Goal: Task Accomplishment & Management: Manage account settings

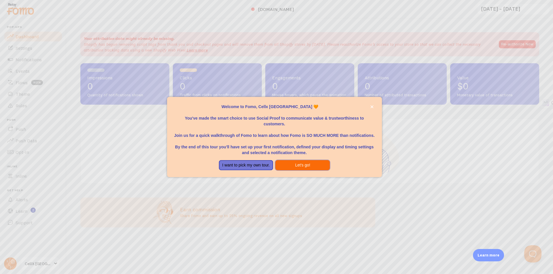
click at [312, 167] on button "Let's go!" at bounding box center [302, 165] width 54 height 10
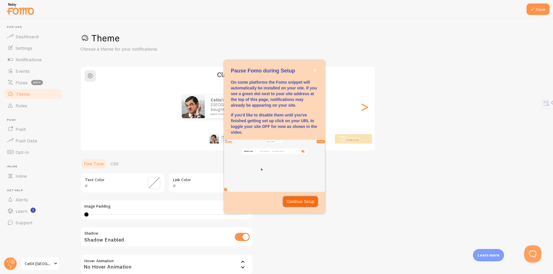
click at [289, 201] on p "Continue Setup" at bounding box center [300, 202] width 28 height 6
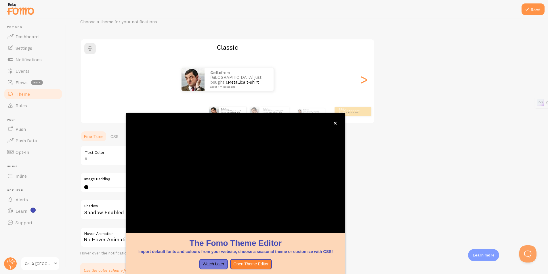
scroll to position [29, 0]
click at [343, 204] on div "The Fomo Theme EditorImport default fonts and colours from your website, choose…" at bounding box center [235, 173] width 219 height 120
click at [360, 174] on div "Theme Choose a theme for your notifications Classic Cellx from [GEOGRAPHIC_DATA…" at bounding box center [307, 139] width 454 height 273
click at [335, 124] on icon "close," at bounding box center [335, 123] width 3 height 3
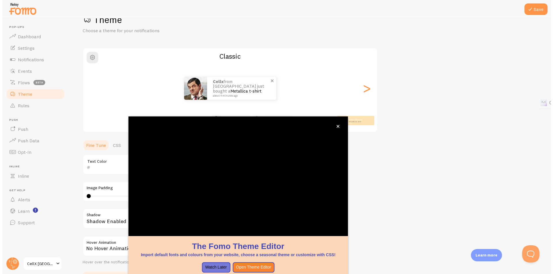
scroll to position [17, 0]
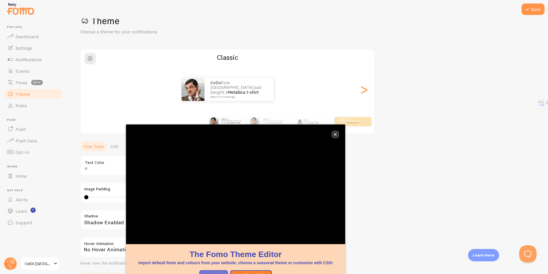
click at [335, 132] on button "close," at bounding box center [335, 135] width 6 height 6
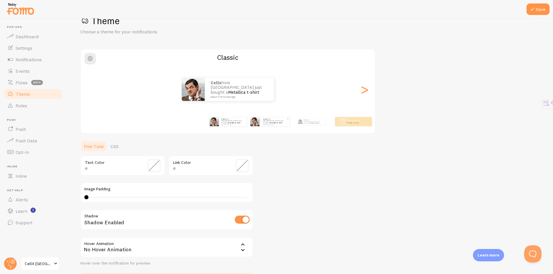
click at [270, 123] on link "Metallica t-shirt" at bounding box center [276, 123] width 12 height 2
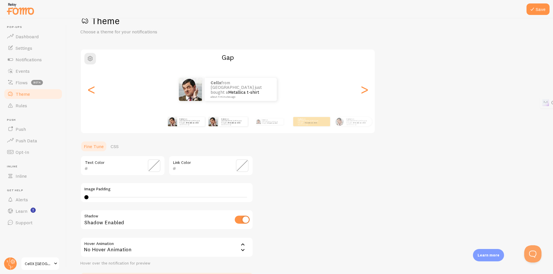
click at [187, 128] on div "Cellx from [GEOGRAPHIC_DATA] just bought a Metallica t-shirt about 4 minutes ago" at bounding box center [186, 122] width 37 height 16
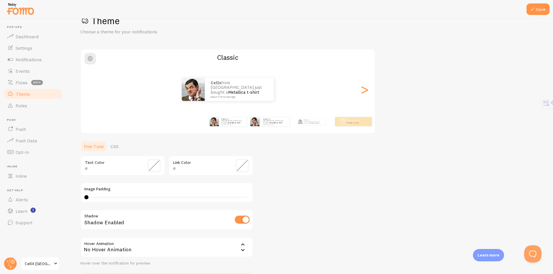
click at [276, 129] on div "Cellx from [GEOGRAPHIC_DATA] just bought a Metallica t-shirt about 4 minutes ago" at bounding box center [269, 122] width 37 height 16
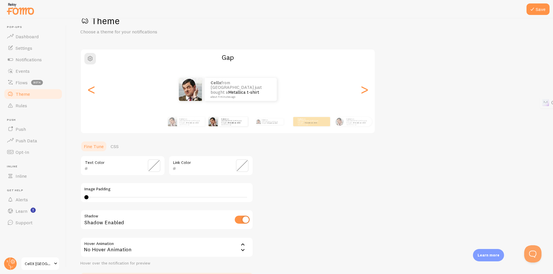
click at [276, 129] on div "Cellx from [GEOGRAPHIC_DATA] just bought a Metallica t-shirt about 4 minutes ago" at bounding box center [269, 122] width 37 height 16
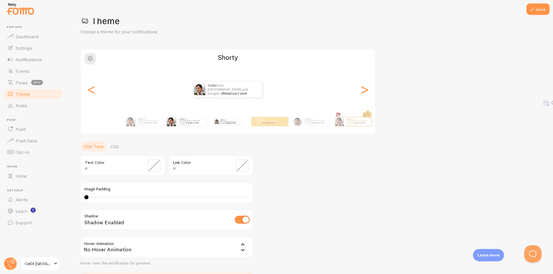
click at [276, 129] on div "Cellx from [GEOGRAPHIC_DATA] just bought a Metallica t-shirt about 4 minutes ago" at bounding box center [269, 122] width 37 height 16
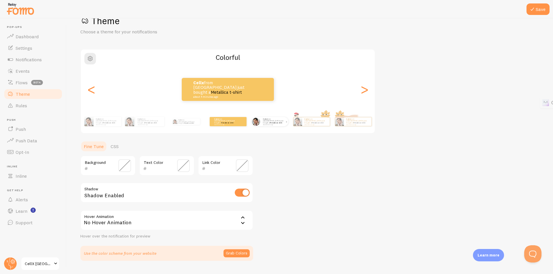
click at [273, 122] on link "Metallica t-shirt" at bounding box center [276, 123] width 12 height 2
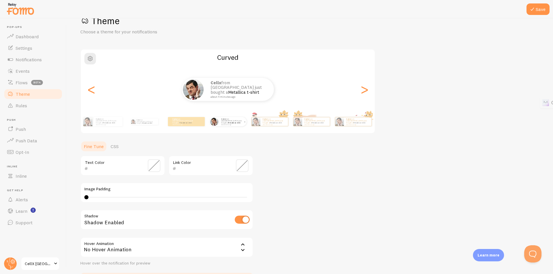
click at [273, 122] on link "Metallica t-shirt" at bounding box center [275, 123] width 12 height 2
type input "0"
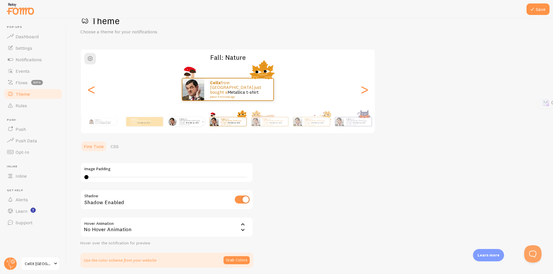
click at [273, 122] on link "Metallica t-shirt" at bounding box center [275, 123] width 12 height 2
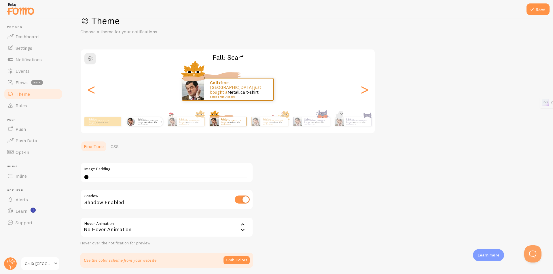
click at [273, 122] on link "Metallica t-shirt" at bounding box center [275, 123] width 12 height 2
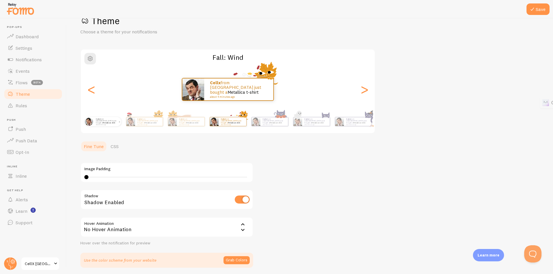
click at [273, 122] on link "Metallica t-shirt" at bounding box center [275, 123] width 12 height 2
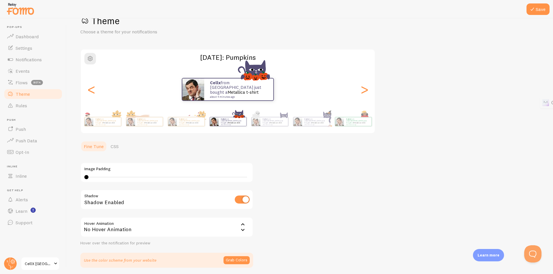
click at [273, 122] on link "Metallica t-shirt" at bounding box center [275, 123] width 12 height 2
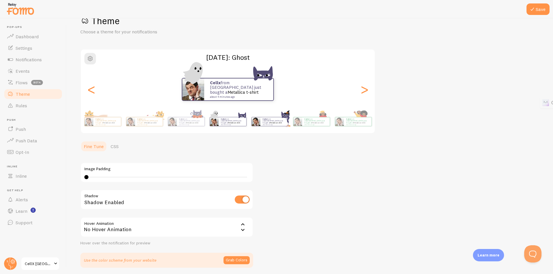
click at [284, 124] on small "about 4 minutes ago" at bounding box center [273, 124] width 22 height 1
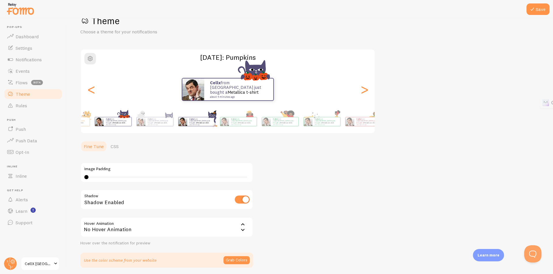
click at [212, 123] on div "Cellx from [GEOGRAPHIC_DATA] just bought a Metallica t-shirt about 4 minutes ago" at bounding box center [196, 122] width 37 height 16
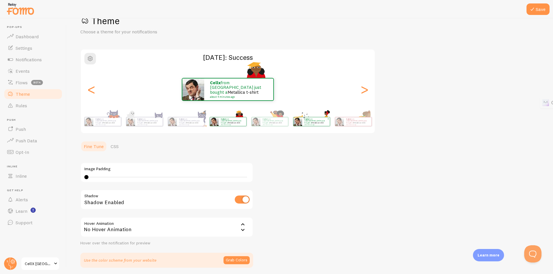
click at [314, 122] on link "Metallica t-shirt" at bounding box center [317, 123] width 12 height 2
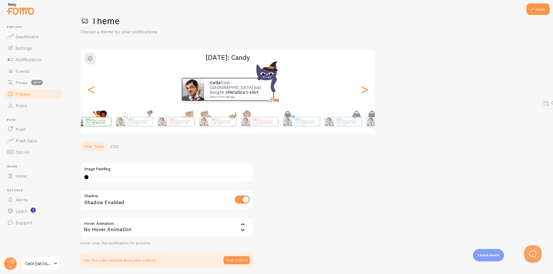
click at [78, 112] on div "Save Theme Choose a theme for your notifications [DATE]: Candy Cellx from [GEOG…" at bounding box center [309, 146] width 486 height 256
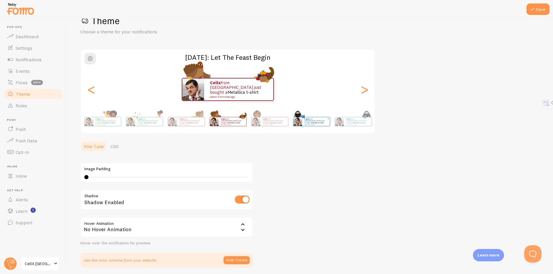
click at [317, 124] on small "about 4 minutes ago" at bounding box center [315, 124] width 22 height 1
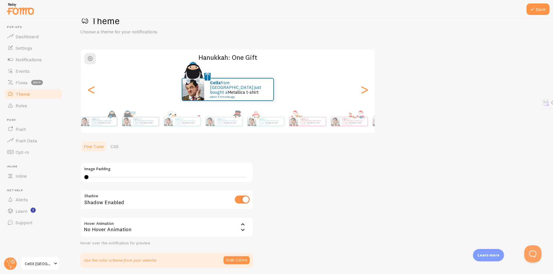
click at [108, 112] on div "Cellx from [GEOGRAPHIC_DATA] just bought a Metallica t-shirt about 4 minutes ag…" at bounding box center [227, 121] width 330 height 23
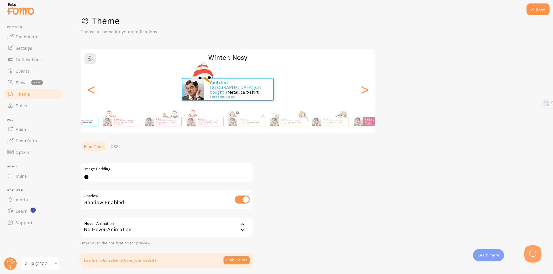
click at [98, 109] on div "Winter: Nosy Cellx from [GEOGRAPHIC_DATA] just bought a Metallica t-shirt about…" at bounding box center [227, 91] width 295 height 85
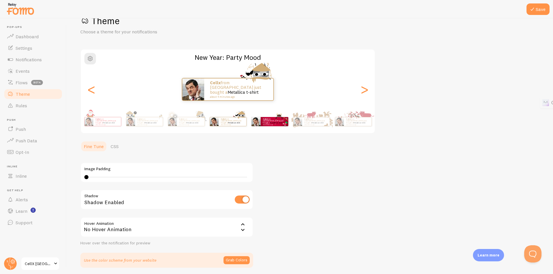
click at [275, 124] on small "about 4 minutes ago" at bounding box center [274, 124] width 22 height 1
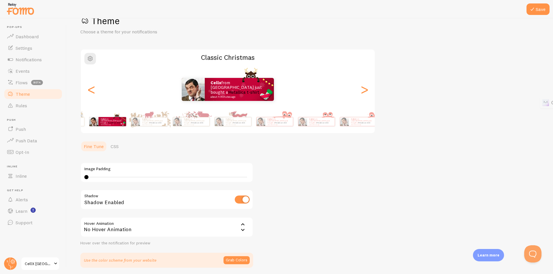
click at [102, 108] on div "Classic Christmas Cellx from [GEOGRAPHIC_DATA] just bought a Metallica t-shirt …" at bounding box center [227, 91] width 295 height 85
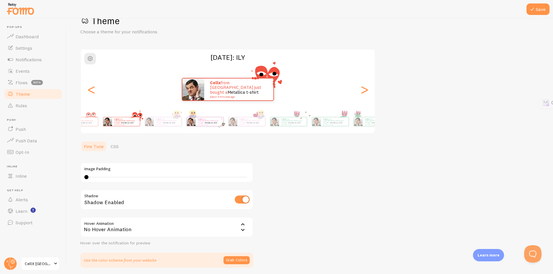
click at [198, 116] on div "Cellx from [GEOGRAPHIC_DATA] just bought a Metallica t-shirt about 4 minutes ago" at bounding box center [204, 122] width 37 height 16
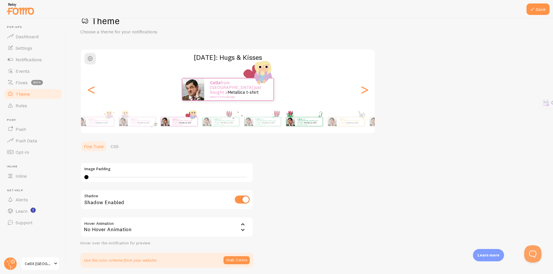
click at [286, 116] on div "Cellx from [GEOGRAPHIC_DATA] just bought a Metallica t-shirt about 4 minutes ago" at bounding box center [304, 122] width 37 height 16
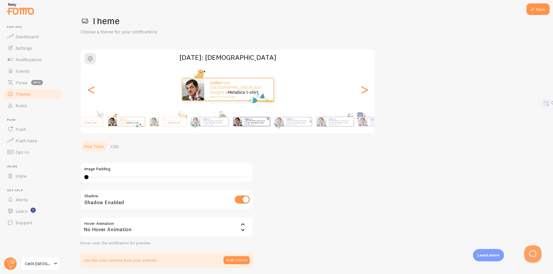
click at [233, 114] on div "Cellx from [GEOGRAPHIC_DATA] just bought a Metallica t-shirt about 4 minutes ago" at bounding box center [251, 122] width 37 height 16
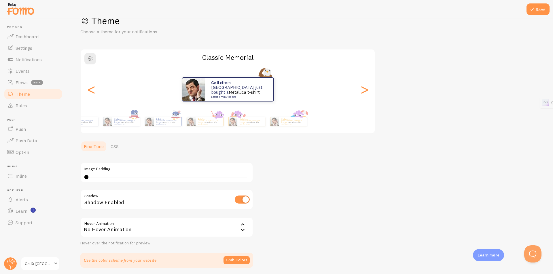
click at [158, 116] on div "Cellx from [GEOGRAPHIC_DATA] just bought a Metallica t-shirt about 4 minutes ag…" at bounding box center [227, 121] width 330 height 23
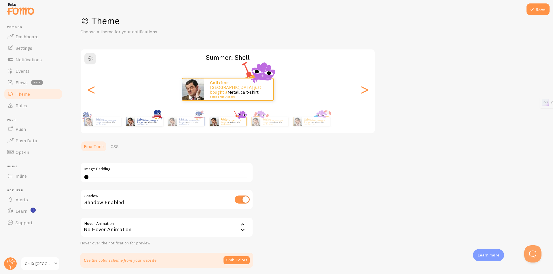
click at [138, 120] on strong "Cellx" at bounding box center [139, 119] width 4 height 2
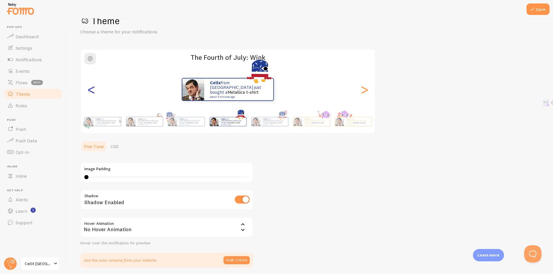
click at [93, 93] on div "<" at bounding box center [91, 89] width 7 height 41
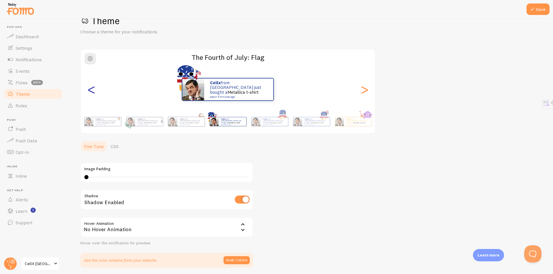
click at [93, 93] on div "<" at bounding box center [91, 89] width 7 height 41
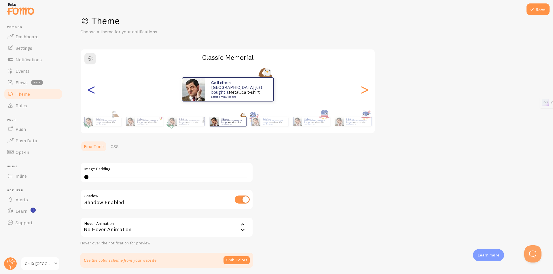
click at [93, 93] on div "<" at bounding box center [91, 89] width 7 height 41
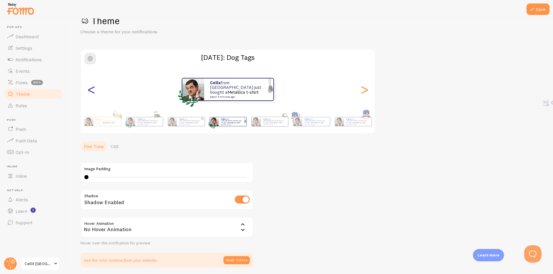
click at [93, 93] on div "<" at bounding box center [91, 89] width 7 height 41
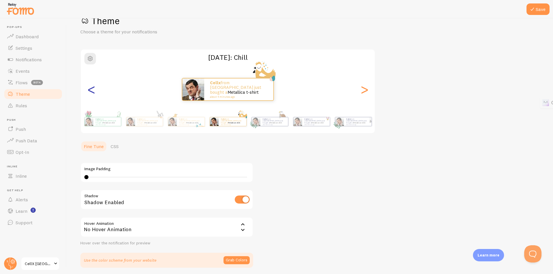
click at [93, 93] on div "<" at bounding box center [91, 89] width 7 height 41
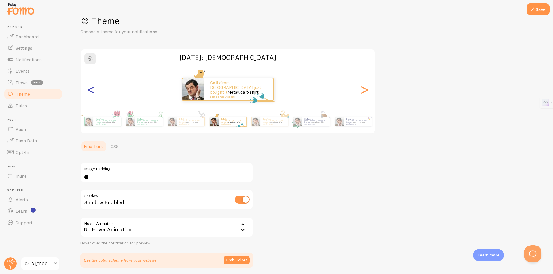
click at [93, 93] on div "<" at bounding box center [91, 89] width 7 height 41
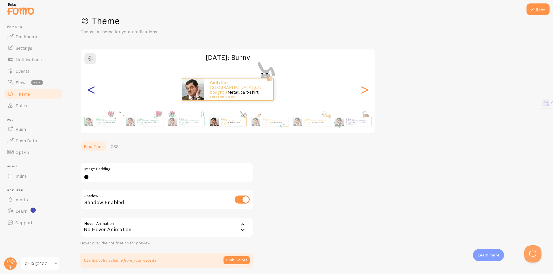
click at [93, 93] on div "<" at bounding box center [91, 89] width 7 height 41
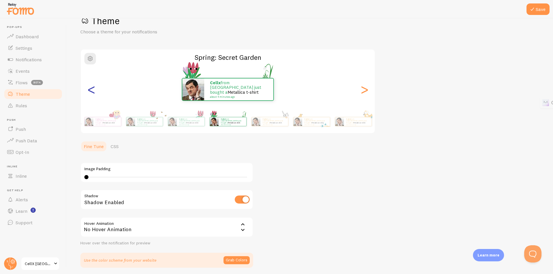
click at [93, 93] on div "<" at bounding box center [91, 89] width 7 height 41
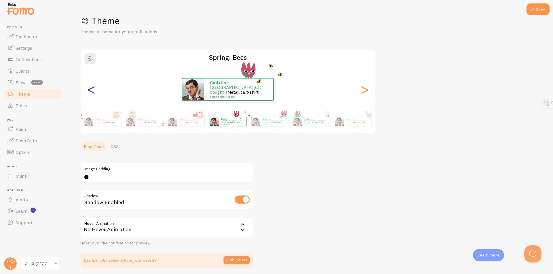
click at [93, 93] on div "<" at bounding box center [91, 89] width 7 height 41
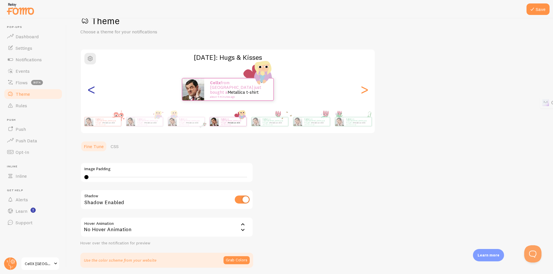
click at [93, 93] on div "<" at bounding box center [91, 89] width 7 height 41
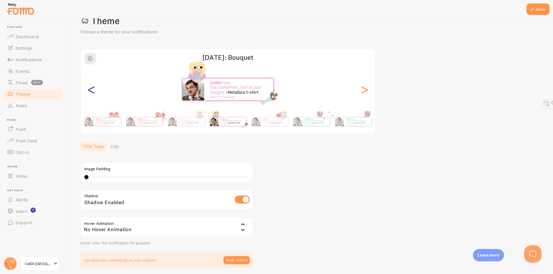
click at [93, 93] on div "<" at bounding box center [91, 89] width 7 height 41
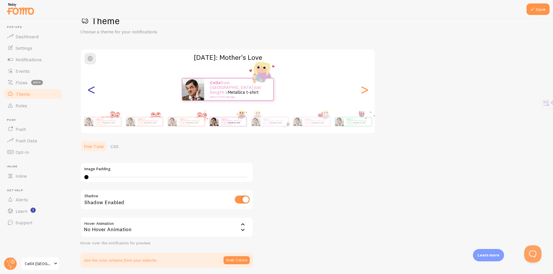
click at [93, 93] on div "<" at bounding box center [91, 89] width 7 height 41
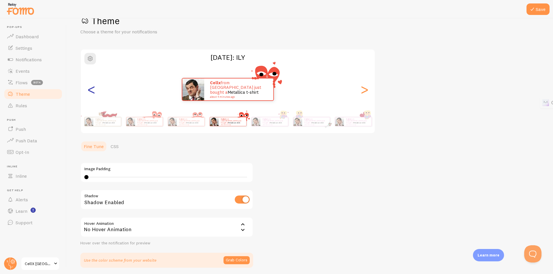
click at [93, 93] on div "<" at bounding box center [91, 89] width 7 height 41
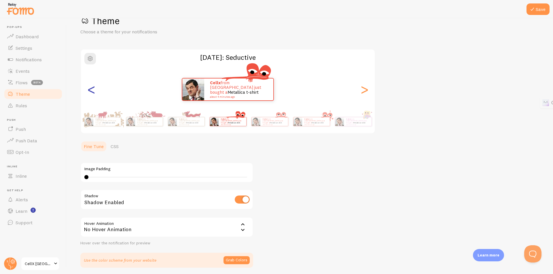
click at [93, 93] on div "<" at bounding box center [91, 89] width 7 height 41
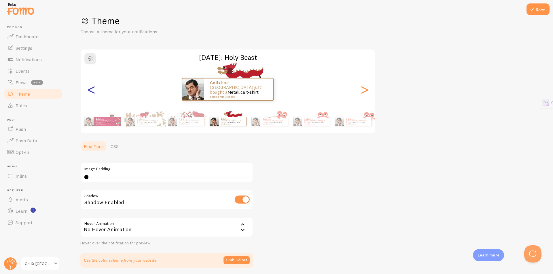
click at [93, 93] on div "<" at bounding box center [91, 89] width 7 height 41
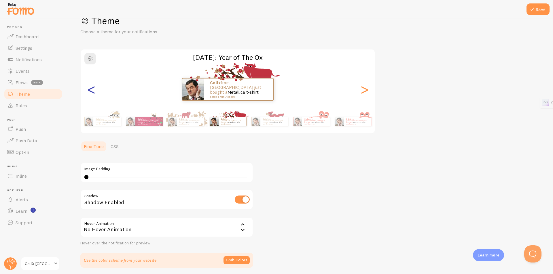
click at [93, 93] on div "<" at bounding box center [91, 89] width 7 height 41
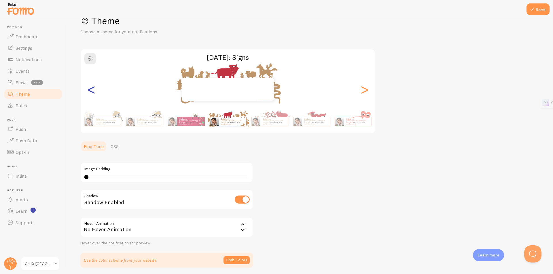
click at [93, 93] on div "<" at bounding box center [91, 89] width 7 height 41
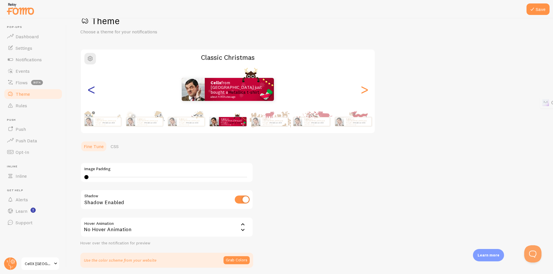
click at [93, 93] on div "<" at bounding box center [91, 89] width 7 height 41
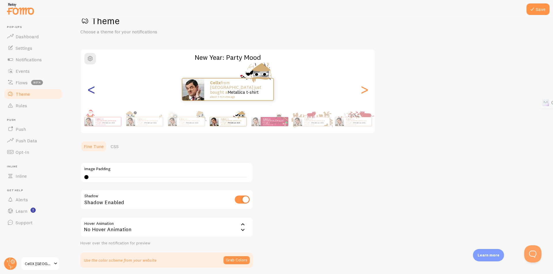
click at [93, 93] on div "<" at bounding box center [91, 89] width 7 height 41
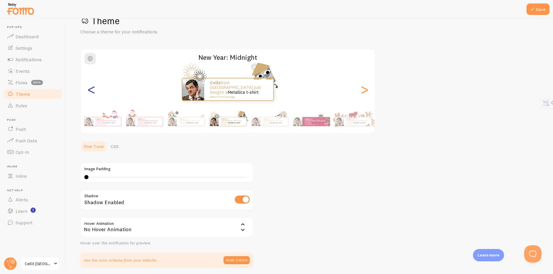
click at [93, 93] on div "<" at bounding box center [91, 89] width 7 height 41
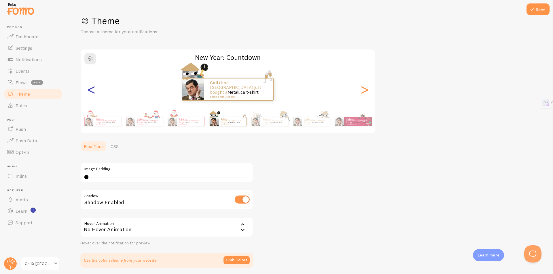
click at [93, 93] on div "<" at bounding box center [91, 89] width 7 height 41
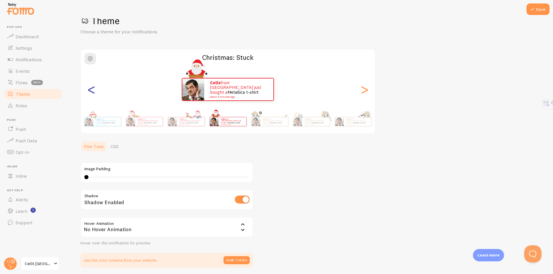
click at [93, 93] on div "<" at bounding box center [91, 89] width 7 height 41
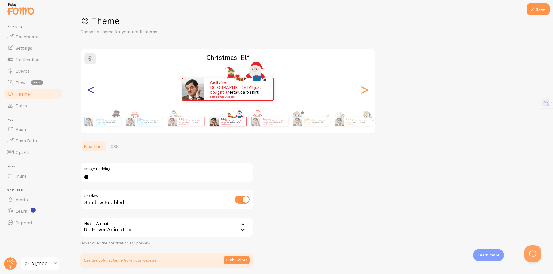
click at [93, 93] on div "<" at bounding box center [91, 89] width 7 height 41
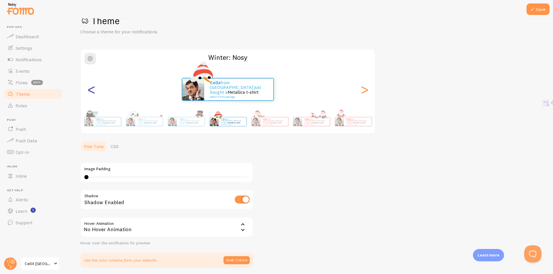
click at [93, 93] on div "<" at bounding box center [91, 89] width 7 height 41
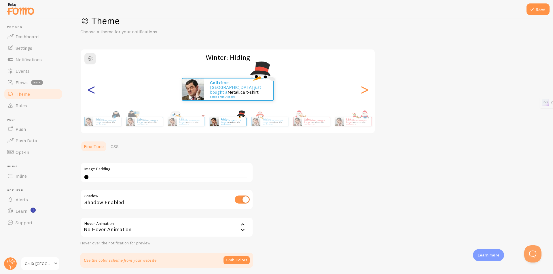
click at [93, 93] on div "<" at bounding box center [91, 89] width 7 height 41
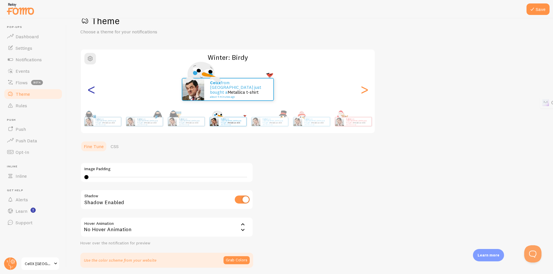
click at [93, 93] on div "<" at bounding box center [91, 89] width 7 height 41
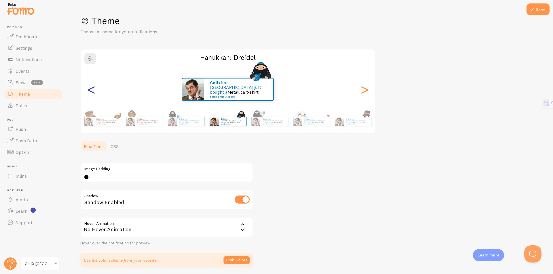
click at [93, 93] on div "<" at bounding box center [91, 89] width 7 height 41
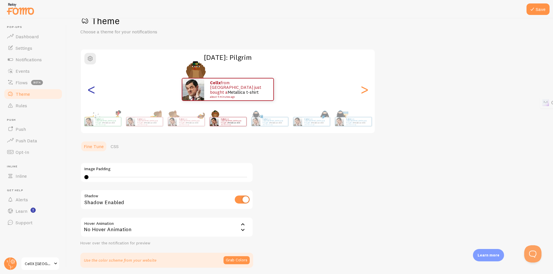
click at [93, 93] on div "<" at bounding box center [91, 89] width 7 height 41
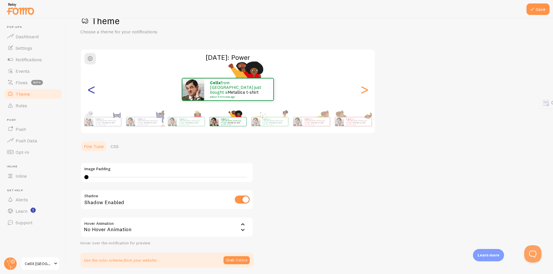
click at [93, 93] on div "<" at bounding box center [91, 89] width 7 height 41
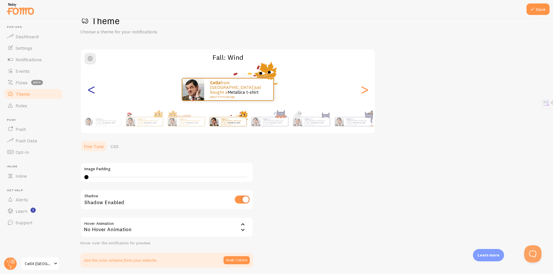
click at [93, 93] on div "<" at bounding box center [91, 89] width 7 height 41
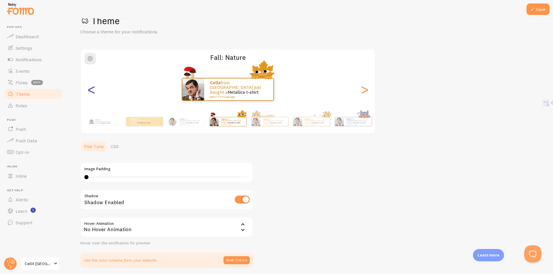
click at [93, 93] on div "<" at bounding box center [91, 89] width 7 height 41
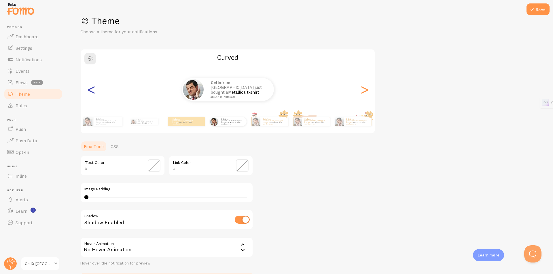
click at [93, 93] on div "<" at bounding box center [91, 89] width 7 height 41
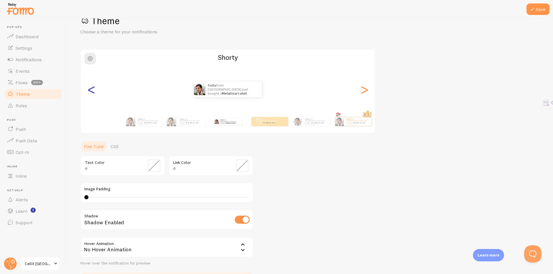
click at [93, 93] on div "<" at bounding box center [91, 89] width 7 height 41
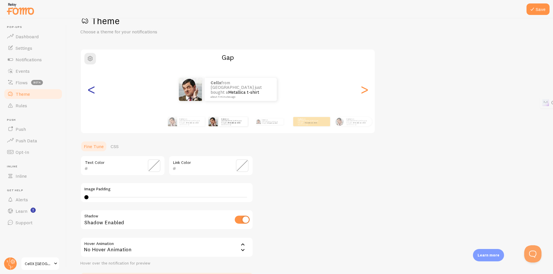
click at [93, 93] on div "<" at bounding box center [91, 89] width 7 height 41
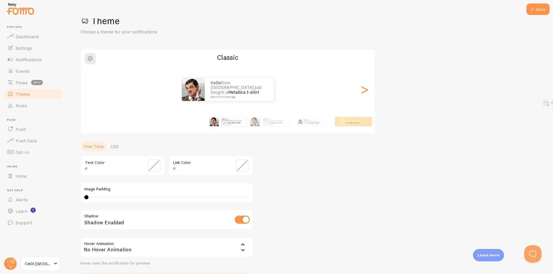
click at [93, 93] on div "Cellx from [GEOGRAPHIC_DATA] just bought a Metallica t-shirt about 4 minutes ago" at bounding box center [228, 89] width 294 height 23
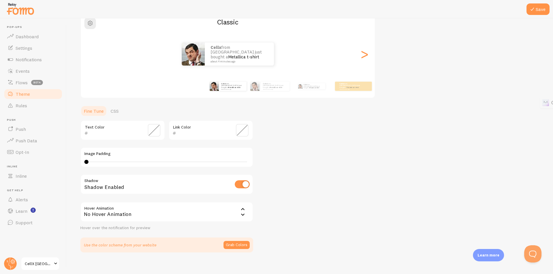
scroll to position [59, 0]
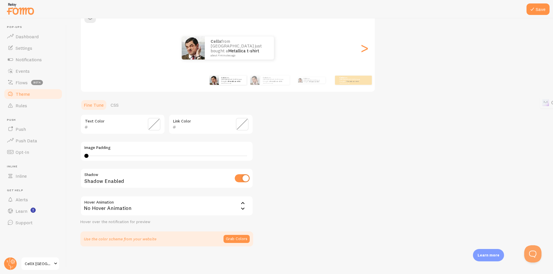
click at [239, 178] on input "checkbox" at bounding box center [242, 178] width 15 height 8
checkbox input "true"
click at [288, 180] on div "Theme Choose a theme for your notifications Classic Cellx from [GEOGRAPHIC_DATA…" at bounding box center [309, 110] width 458 height 273
click at [236, 205] on div "No Hover Animation" at bounding box center [166, 206] width 173 height 20
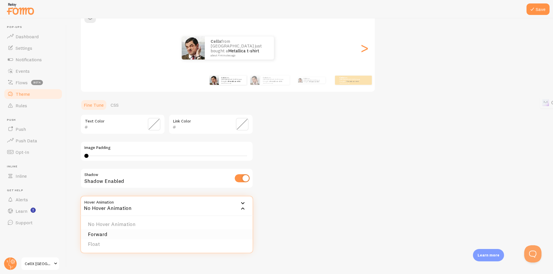
click at [100, 235] on li "Forward" at bounding box center [167, 235] width 172 height 10
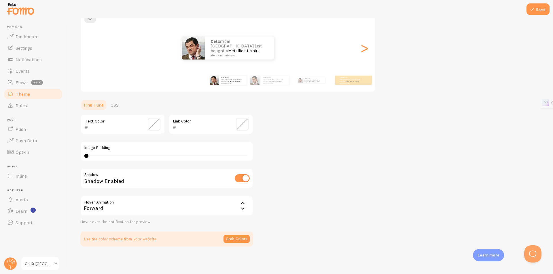
click at [235, 239] on button "Grab Colors" at bounding box center [236, 239] width 26 height 8
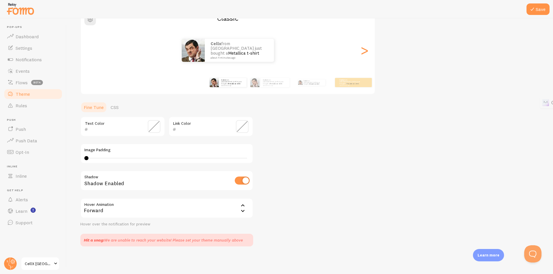
scroll to position [0, 0]
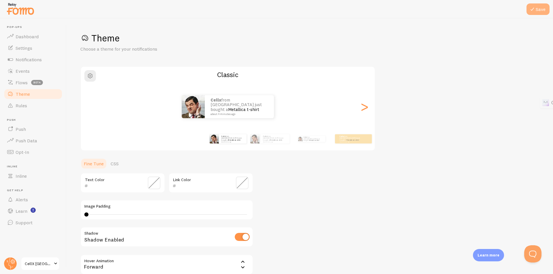
click at [533, 10] on icon at bounding box center [531, 9] width 7 height 7
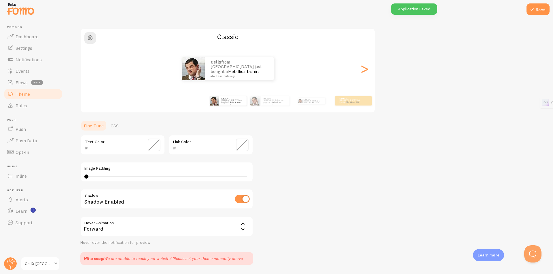
scroll to position [28, 0]
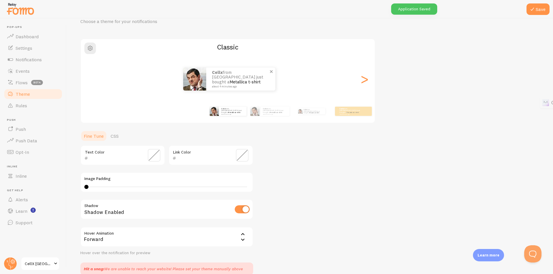
click at [216, 85] on small "about 4 minutes ago" at bounding box center [240, 86] width 56 height 3
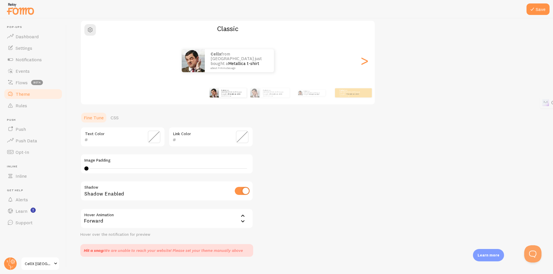
scroll to position [56, 0]
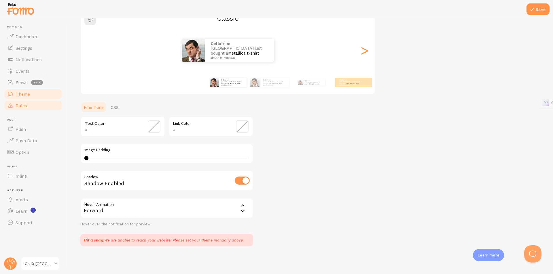
click at [31, 102] on link "Rules" at bounding box center [32, 106] width 59 height 12
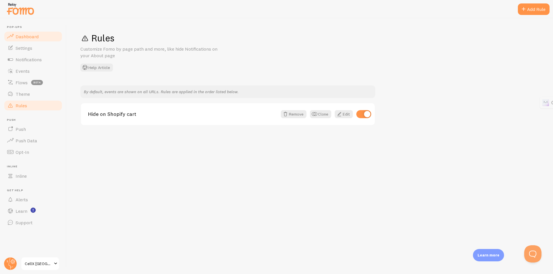
click at [26, 33] on link "Dashboard" at bounding box center [32, 37] width 59 height 12
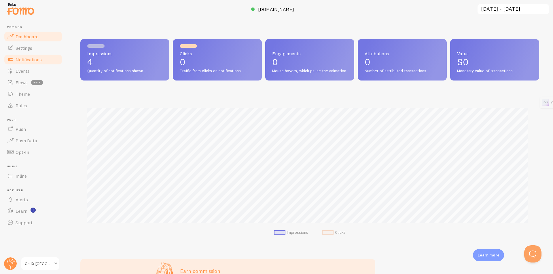
click at [39, 54] on ul "Pop-ups Dashboard Settings Notifications Events Flows beta Theme Rules [GEOGRAP…" at bounding box center [32, 126] width 59 height 203
click at [40, 49] on link "Settings" at bounding box center [32, 48] width 59 height 12
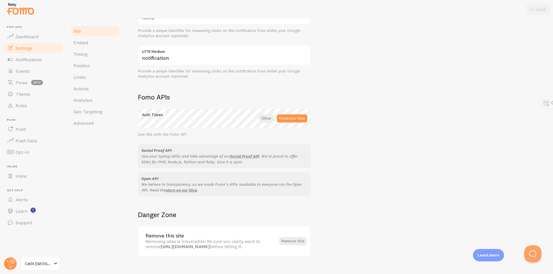
scroll to position [269, 0]
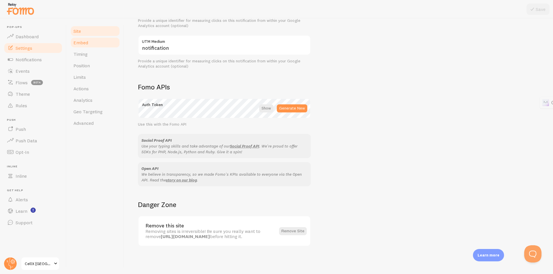
click at [88, 46] on link "Embed" at bounding box center [95, 43] width 50 height 12
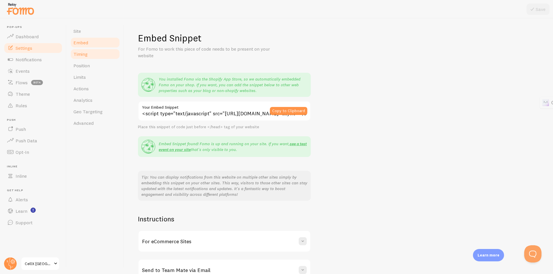
click at [77, 55] on span "Timing" at bounding box center [80, 54] width 14 height 6
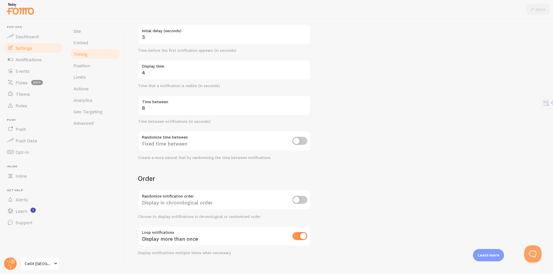
scroll to position [66, 0]
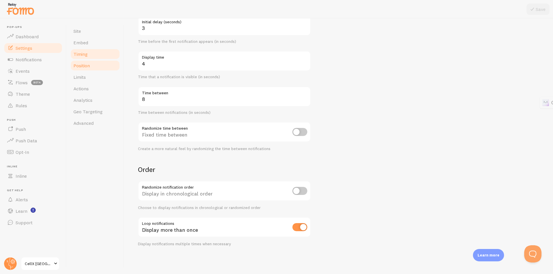
click at [109, 66] on link "Position" at bounding box center [95, 66] width 50 height 12
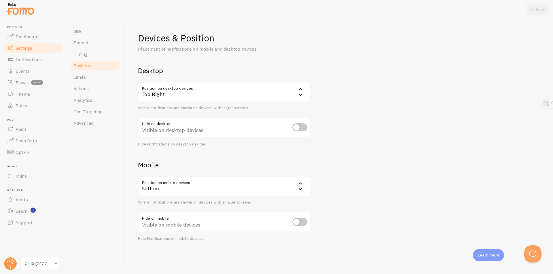
click at [261, 92] on div "Top Right" at bounding box center [224, 92] width 173 height 20
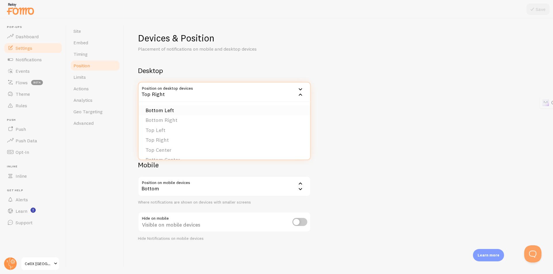
click at [221, 107] on li "Bottom Left" at bounding box center [224, 111] width 172 height 10
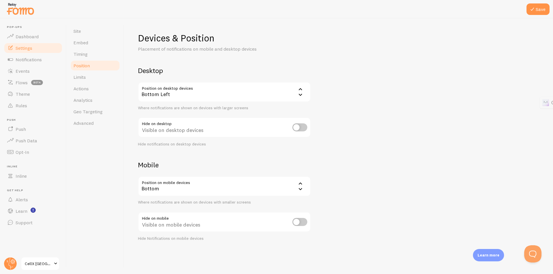
click at [305, 224] on input "checkbox" at bounding box center [299, 222] width 15 height 8
checkbox input "false"
click at [278, 177] on div "Bottom" at bounding box center [224, 186] width 173 height 20
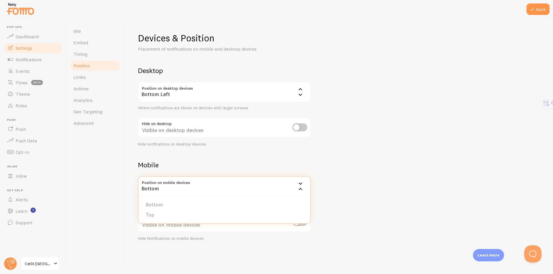
click at [373, 153] on div "Devices & Position Placement of notifications on mobile and desktop devices Des…" at bounding box center [338, 136] width 401 height 209
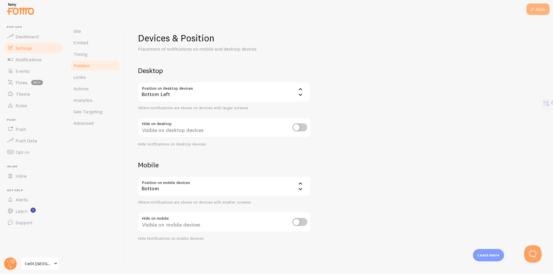
click at [540, 9] on button "Save" at bounding box center [537, 9] width 23 height 12
click at [75, 75] on span "Limits" at bounding box center [79, 77] width 12 height 6
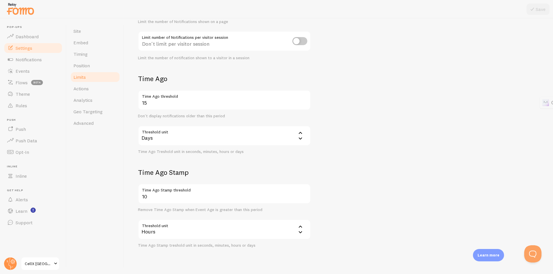
scroll to position [99, 0]
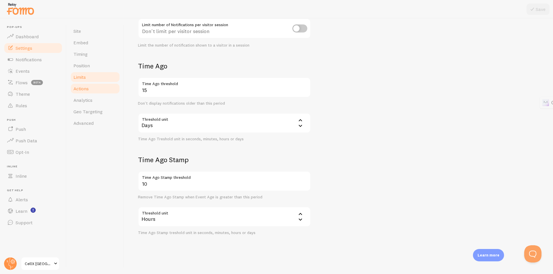
click at [102, 90] on link "Actions" at bounding box center [95, 89] width 50 height 12
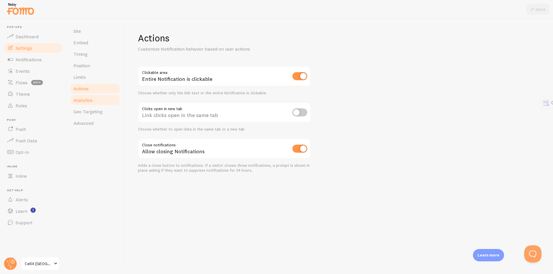
click at [98, 102] on link "Analytics" at bounding box center [95, 100] width 50 height 12
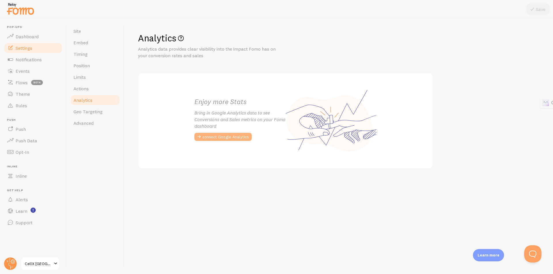
click at [203, 135] on button "connect Google Analytics" at bounding box center [222, 137] width 57 height 8
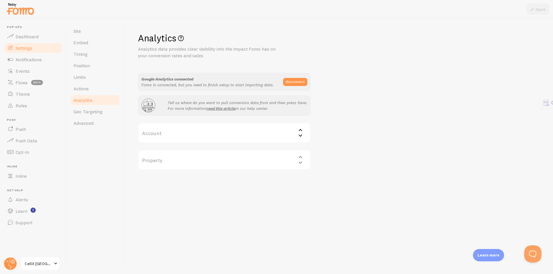
click at [232, 134] on label "Account" at bounding box center [224, 133] width 173 height 20
click at [168, 169] on li "CellX" at bounding box center [224, 171] width 172 height 10
click at [172, 157] on label "Property" at bounding box center [224, 160] width 173 height 20
click at [168, 179] on li "CellX" at bounding box center [224, 179] width 172 height 10
click at [365, 116] on div "Analytics Analytics data provides clear visibility into the impact Fomo has on …" at bounding box center [338, 101] width 401 height 138
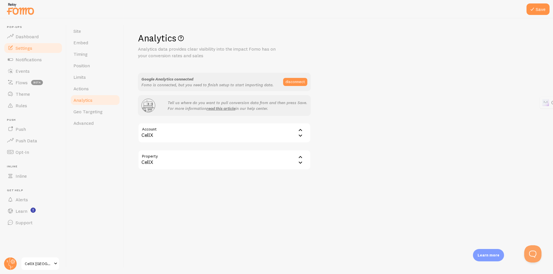
click at [412, 207] on div "Analytics Analytics data provides clear visibility into the impact Fomo has on …" at bounding box center [338, 146] width 429 height 256
click at [533, 9] on icon at bounding box center [531, 9] width 7 height 7
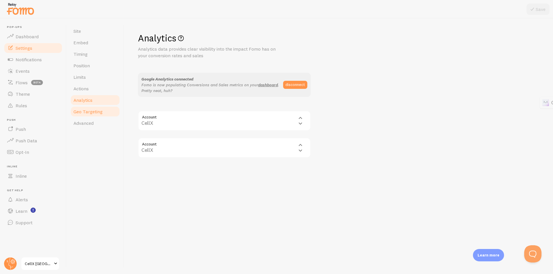
click at [83, 113] on span "Geo Targeting" at bounding box center [87, 112] width 29 height 6
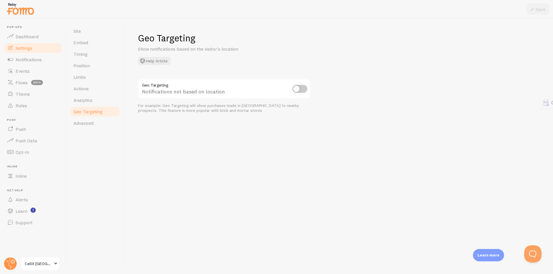
click at [297, 88] on input "checkbox" at bounding box center [299, 89] width 15 height 8
click at [373, 81] on div "Geo Targeting Show notifications based on the visitor's location Help Article G…" at bounding box center [338, 72] width 401 height 81
click at [302, 91] on input "checkbox" at bounding box center [299, 89] width 15 height 8
checkbox input "false"
click at [78, 122] on span "Advanced" at bounding box center [83, 123] width 20 height 6
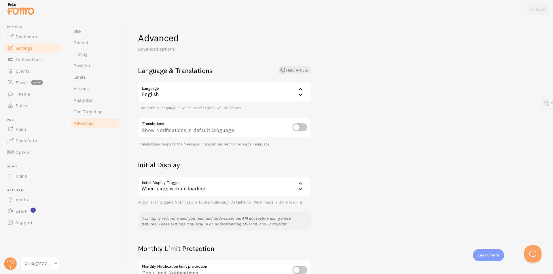
click at [267, 86] on div "English" at bounding box center [224, 92] width 173 height 20
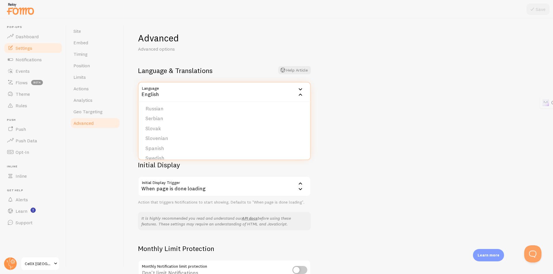
scroll to position [230, 0]
click at [213, 135] on li "Spanish" at bounding box center [224, 139] width 172 height 10
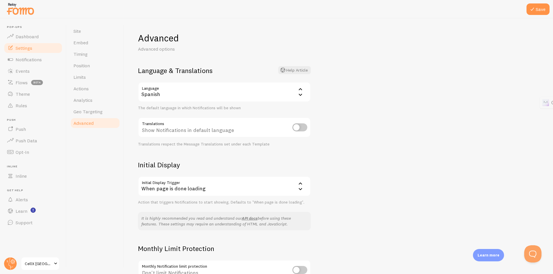
click at [366, 99] on div "Advanced Advanced options Language & Translations Help Article Language es Span…" at bounding box center [338, 146] width 429 height 256
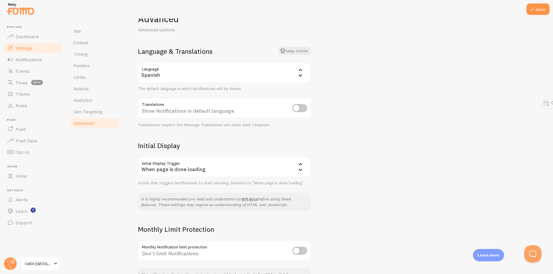
scroll to position [29, 0]
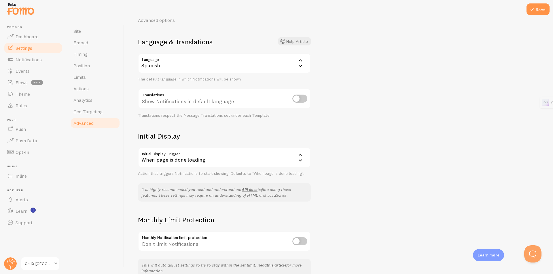
click at [268, 157] on div "When page is done loading" at bounding box center [224, 158] width 173 height 20
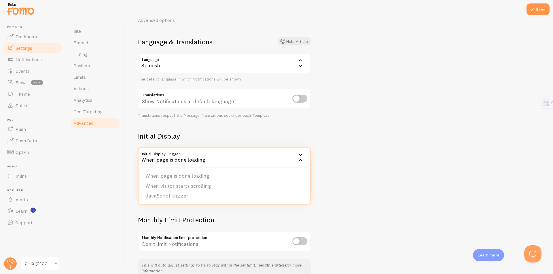
click at [268, 157] on div "When page is done loading" at bounding box center [224, 158] width 173 height 20
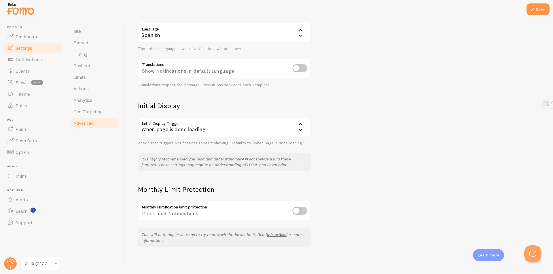
scroll to position [60, 0]
click at [528, 11] on button "Save" at bounding box center [537, 9] width 23 height 12
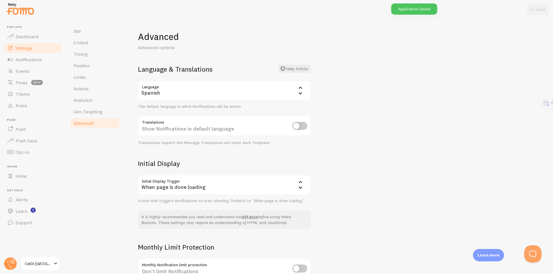
scroll to position [0, 0]
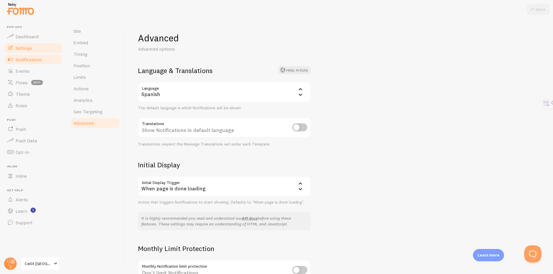
click at [31, 58] on span "Notifications" at bounding box center [29, 60] width 26 height 6
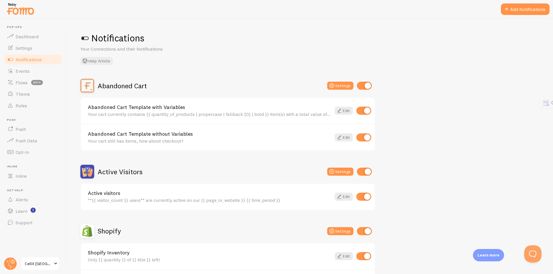
click at [366, 172] on input "checkbox" at bounding box center [364, 172] width 15 height 8
checkbox input "false"
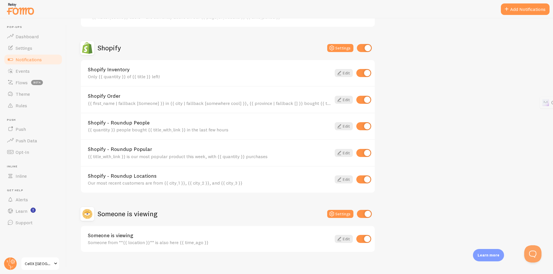
scroll to position [189, 0]
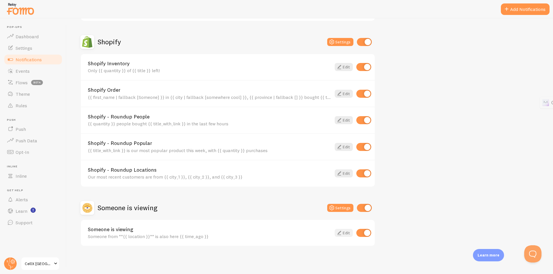
click at [343, 232] on link "Edit" at bounding box center [343, 233] width 18 height 8
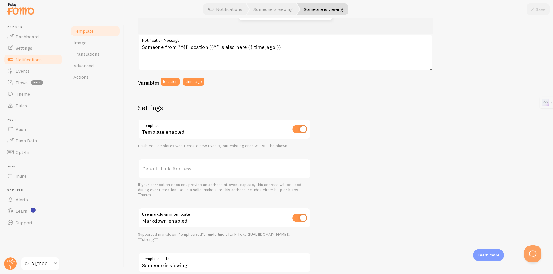
scroll to position [142, 0]
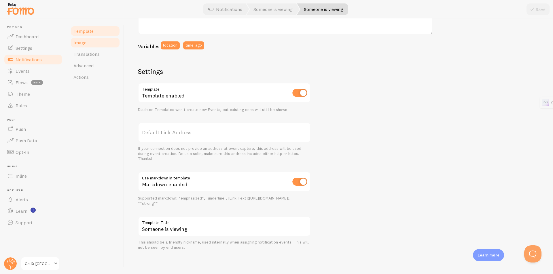
click at [88, 43] on link "Image" at bounding box center [95, 43] width 50 height 12
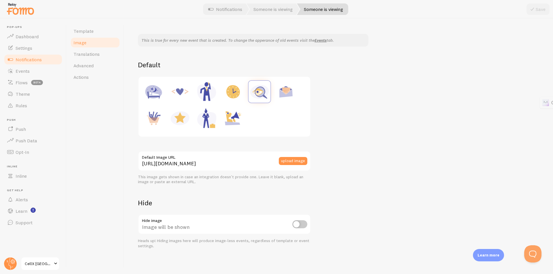
scroll to position [41, 0]
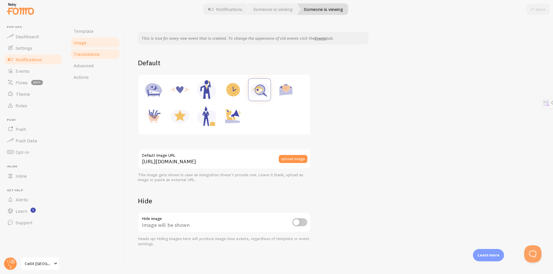
click at [96, 54] on span "Translations" at bounding box center [86, 54] width 26 height 6
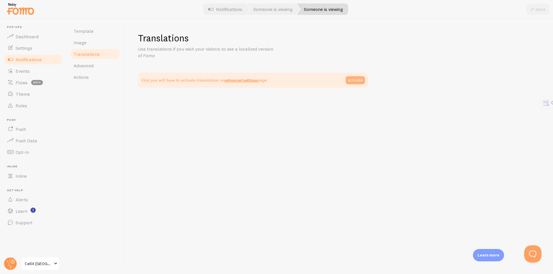
click at [348, 79] on link "activate" at bounding box center [354, 80] width 19 height 8
click at [71, 65] on link "Advanced" at bounding box center [95, 66] width 50 height 12
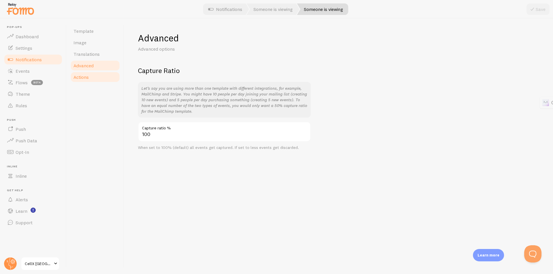
click at [91, 80] on link "Actions" at bounding box center [95, 77] width 50 height 12
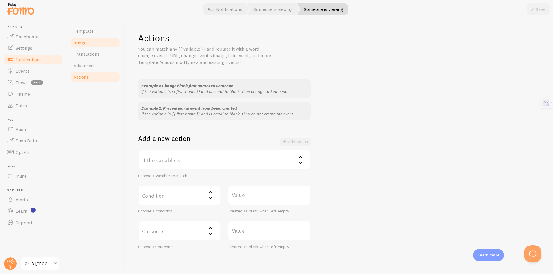
click at [95, 47] on link "Image" at bounding box center [95, 43] width 50 height 12
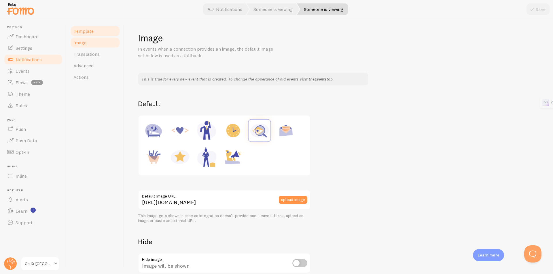
click at [94, 34] on link "Template" at bounding box center [95, 31] width 50 height 12
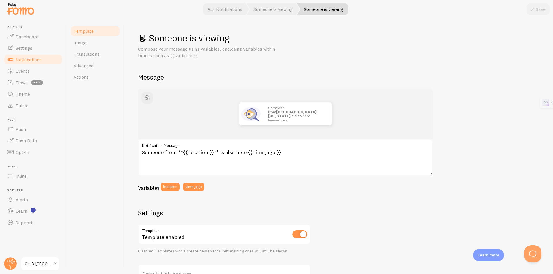
click at [29, 60] on span "Notifications" at bounding box center [29, 60] width 26 height 6
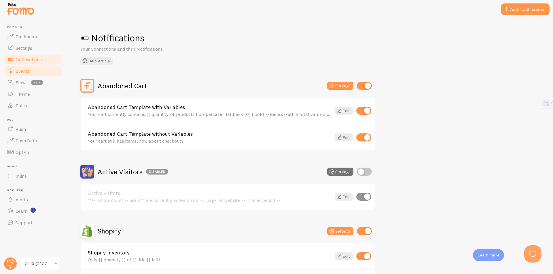
click at [25, 70] on span "Events" at bounding box center [23, 71] width 14 height 6
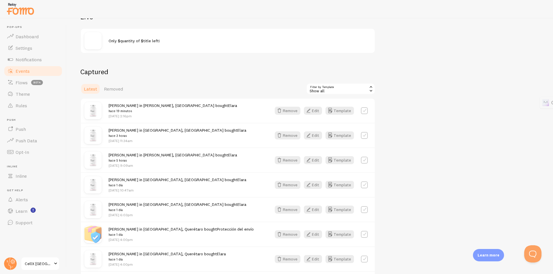
scroll to position [86, 0]
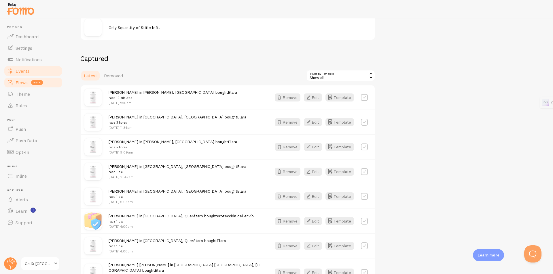
click at [13, 81] on span at bounding box center [10, 82] width 7 height 7
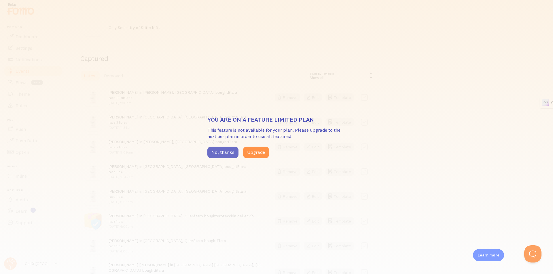
click at [219, 151] on button "No, thanks" at bounding box center [222, 153] width 31 height 12
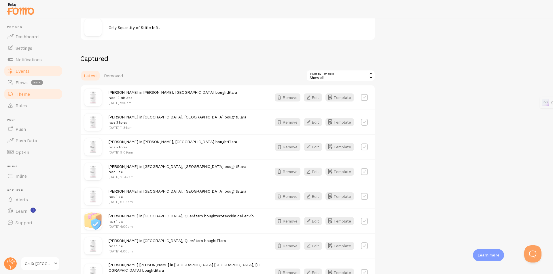
click at [22, 92] on span "Theme" at bounding box center [23, 94] width 14 height 6
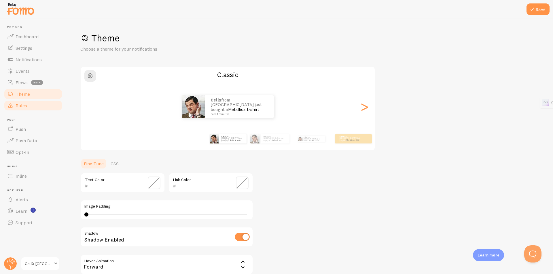
click at [18, 103] on span "Rules" at bounding box center [22, 106] width 12 height 6
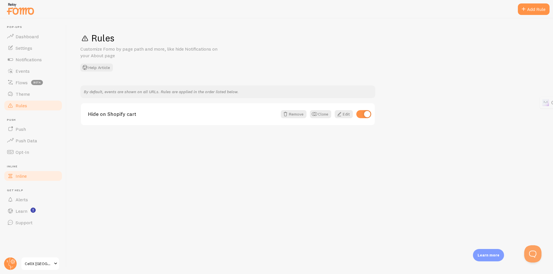
click at [33, 174] on link "Inline" at bounding box center [32, 176] width 59 height 12
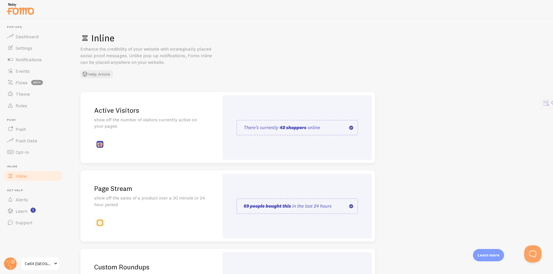
click at [325, 123] on img at bounding box center [296, 128] width 121 height 16
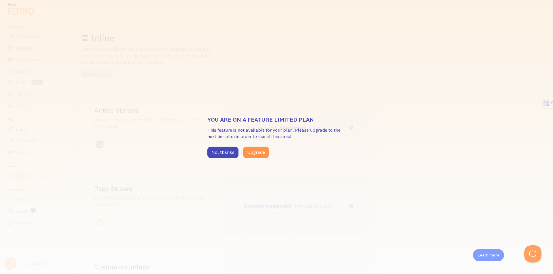
click at [338, 98] on div "You are on a feature limited plan This feature is not available for your plan. …" at bounding box center [276, 137] width 553 height 274
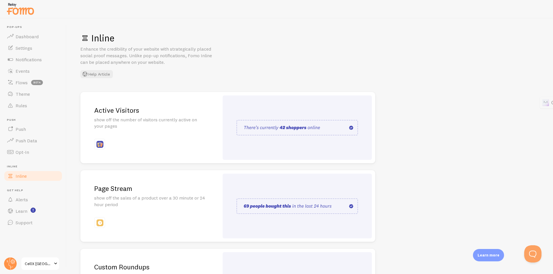
click at [322, 116] on div at bounding box center [296, 128] width 149 height 65
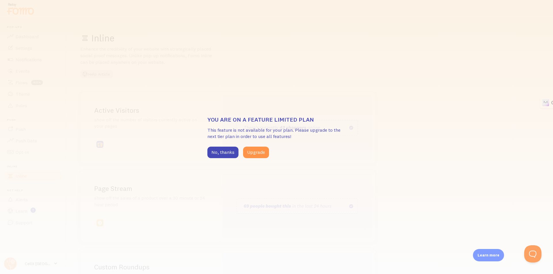
click at [340, 84] on div "You are on a feature limited plan This feature is not available for your plan. …" at bounding box center [276, 137] width 553 height 274
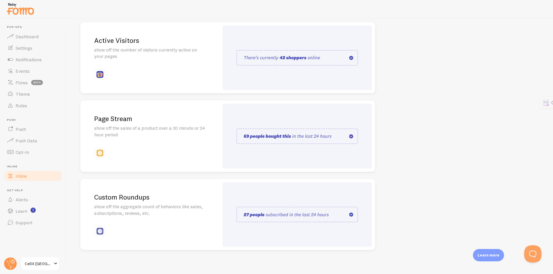
scroll to position [74, 0]
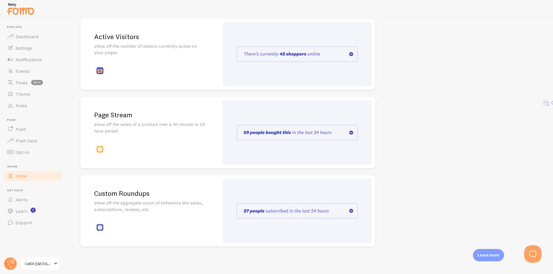
click at [222, 126] on link "Page Stream show off the sales of a product over a 30 minute or 24 hour period" at bounding box center [227, 133] width 295 height 72
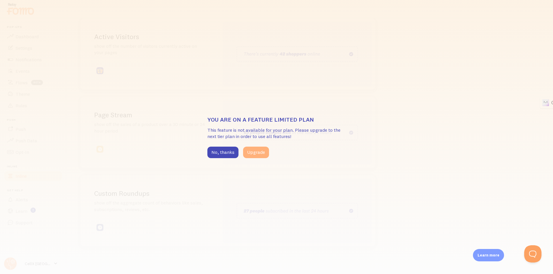
click at [253, 149] on button "Upgrade" at bounding box center [256, 153] width 26 height 12
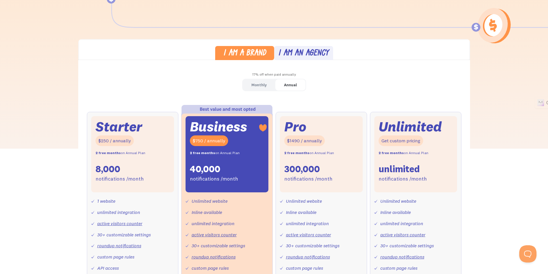
scroll to position [115, 0]
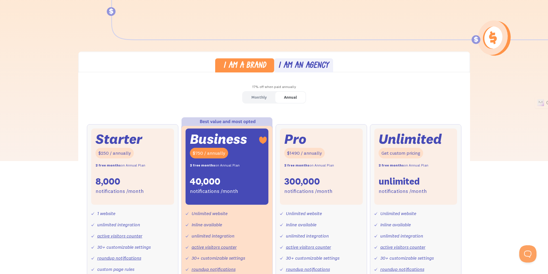
click at [260, 95] on div "Monthly" at bounding box center [259, 97] width 15 height 8
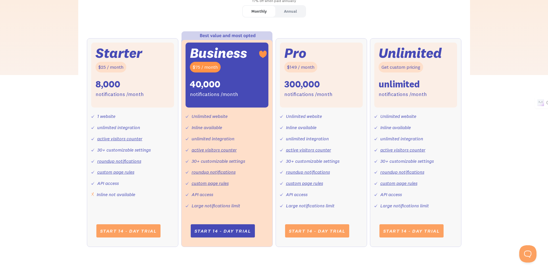
scroll to position [201, 0]
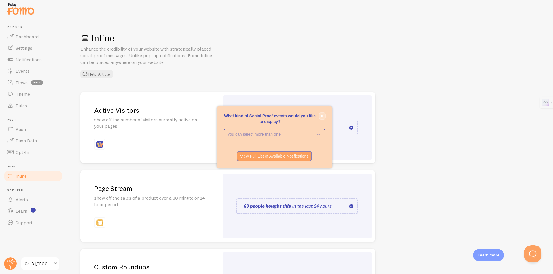
click at [323, 117] on button "close," at bounding box center [322, 116] width 6 height 6
